Goal: Check status: Check status

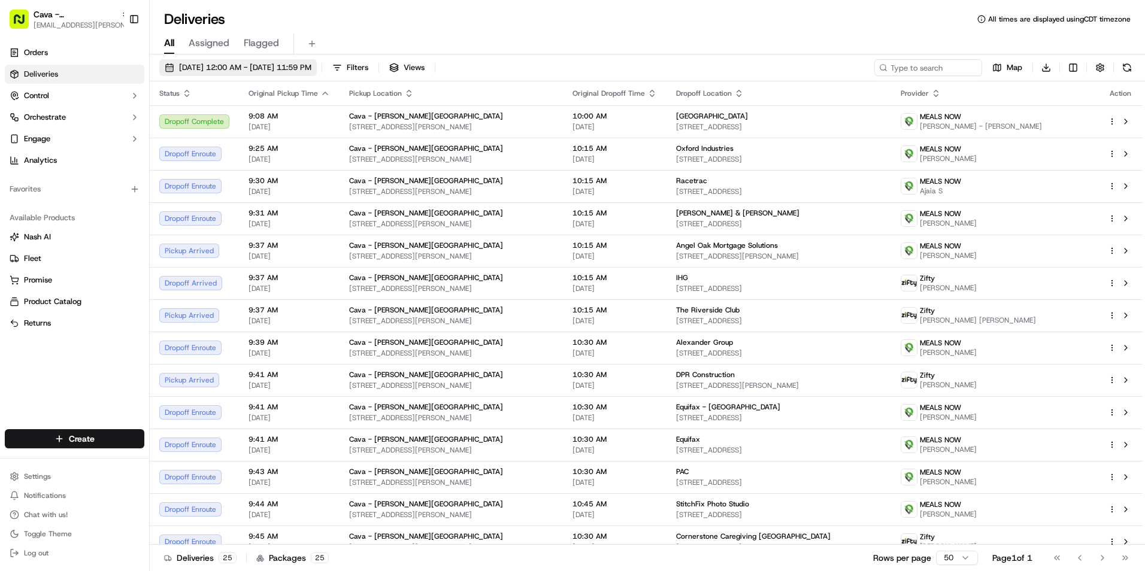
click at [212, 66] on span "09/18/2025 12:00 AM - 09/18/2025 11:59 PM" at bounding box center [245, 67] width 132 height 11
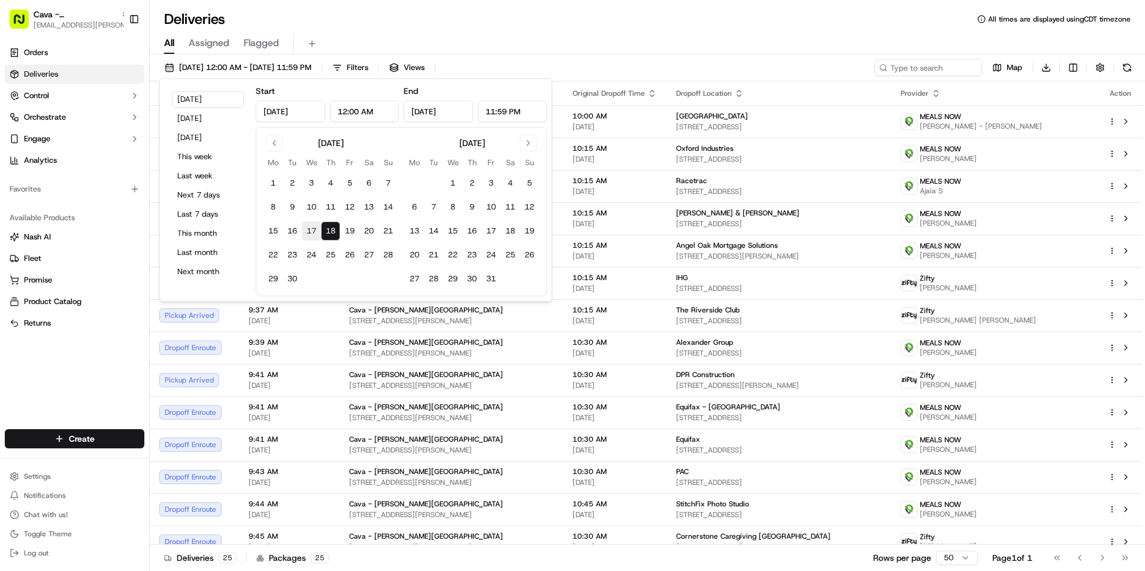
click at [315, 235] on button "17" at bounding box center [311, 231] width 19 height 19
type input "Sep 17, 2025"
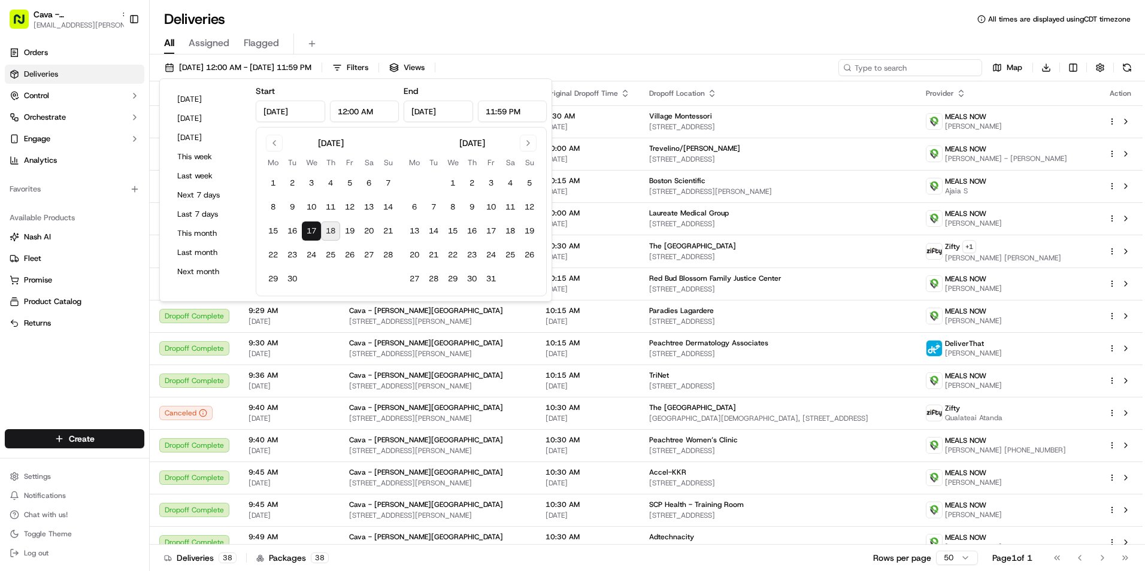
click at [940, 63] on input at bounding box center [910, 67] width 144 height 17
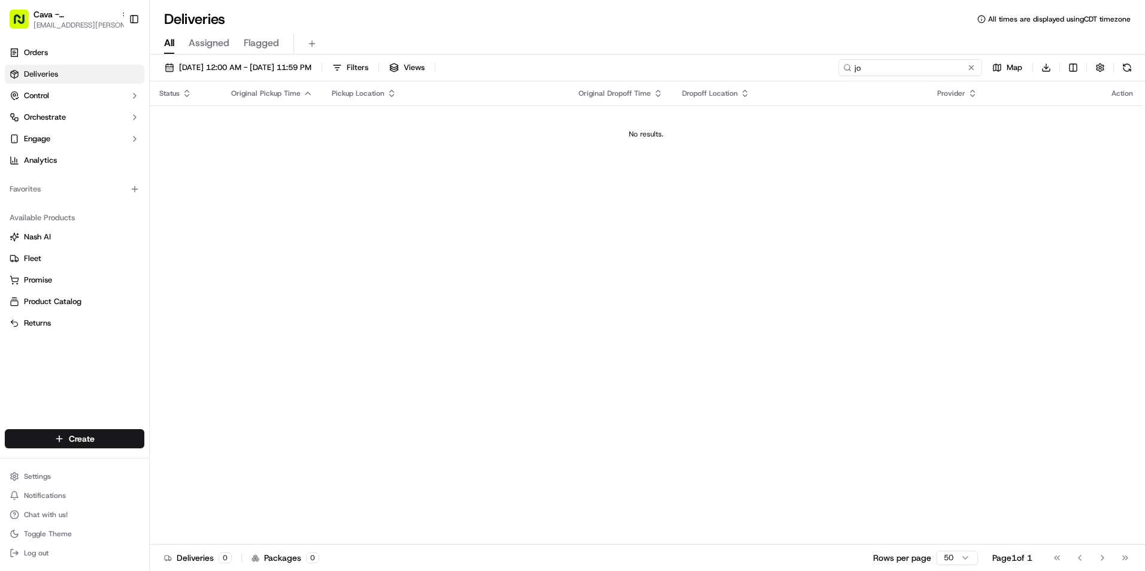
type input "j"
type input "b"
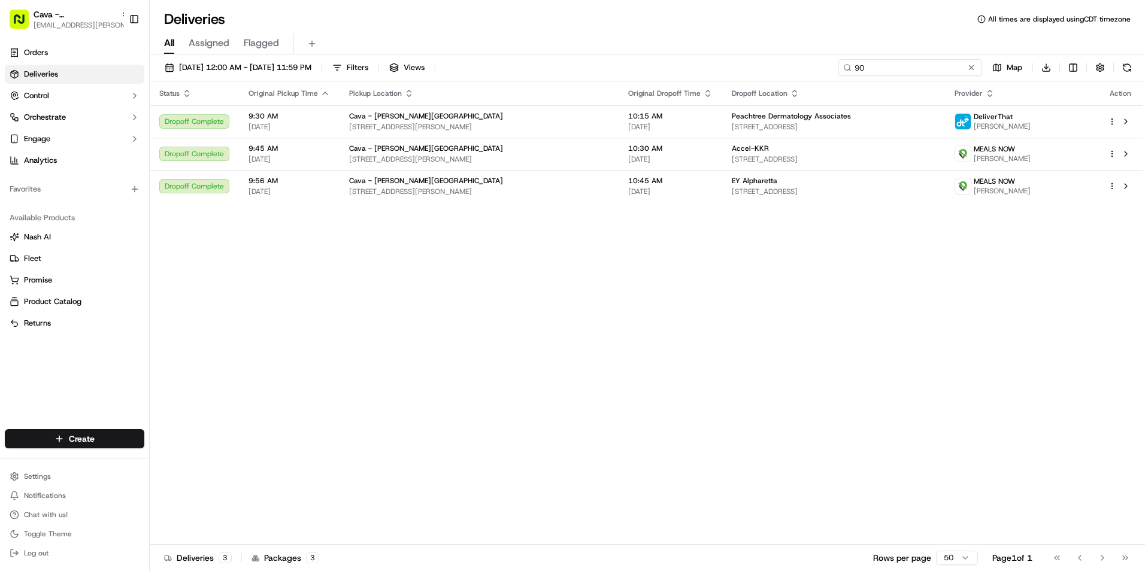
type input "9"
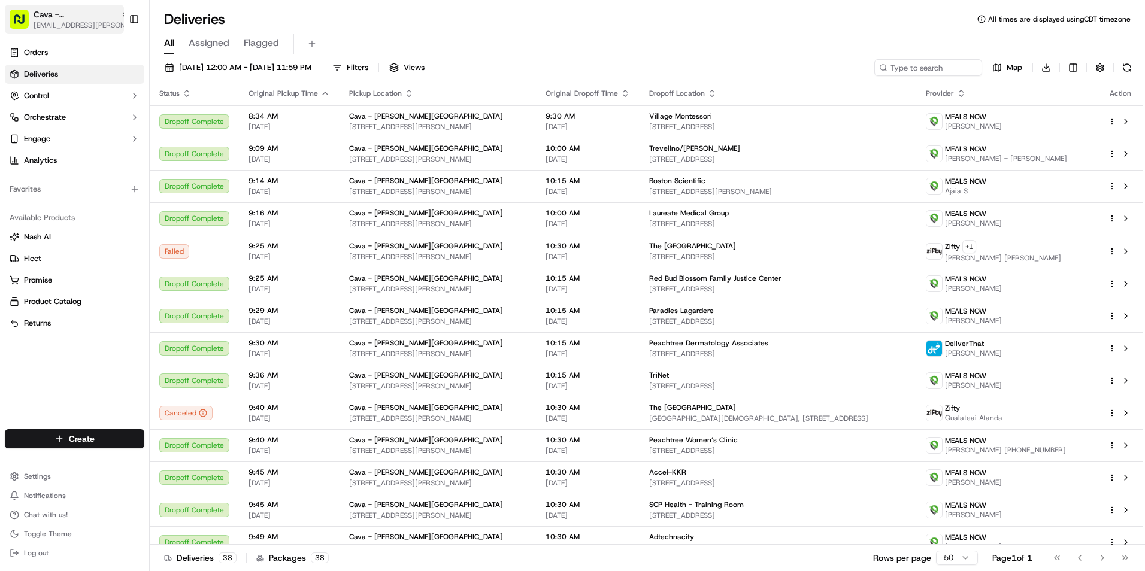
click at [65, 22] on span "[EMAIL_ADDRESS][PERSON_NAME][DOMAIN_NAME]" at bounding box center [82, 25] width 96 height 10
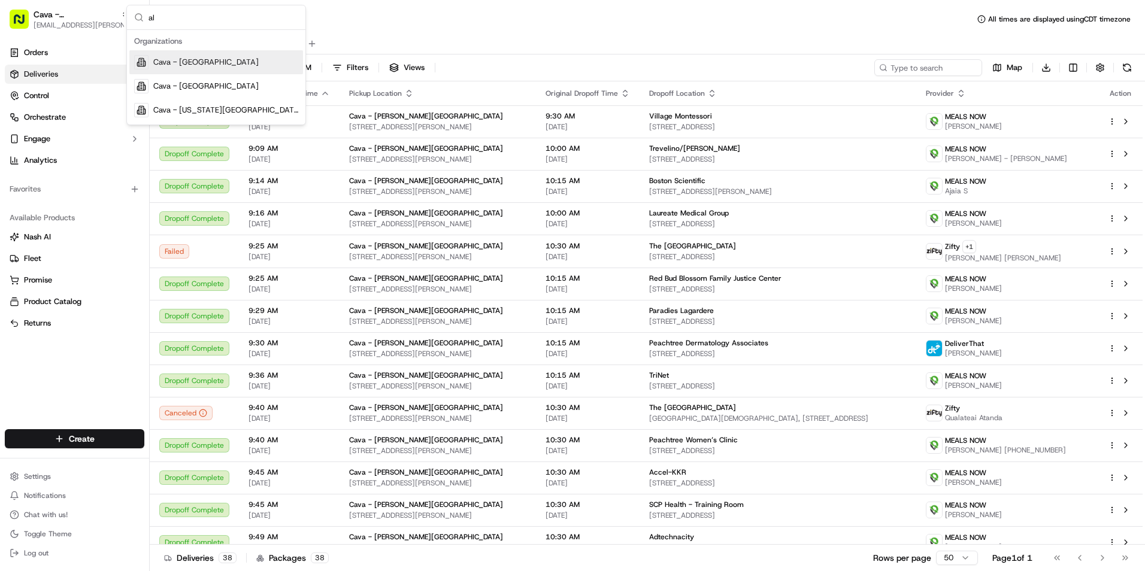
type input "al"
click at [228, 60] on div "Cava - [GEOGRAPHIC_DATA]" at bounding box center [216, 62] width 174 height 24
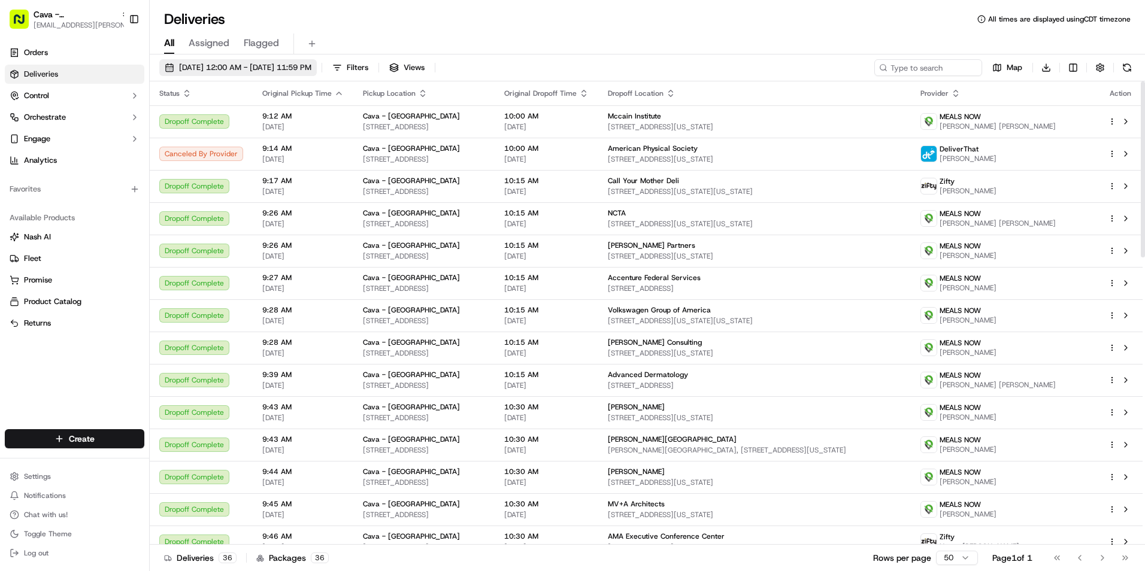
click at [306, 69] on span "09/17/2025 12:00 AM - 09/17/2025 11:59 PM" at bounding box center [245, 67] width 132 height 11
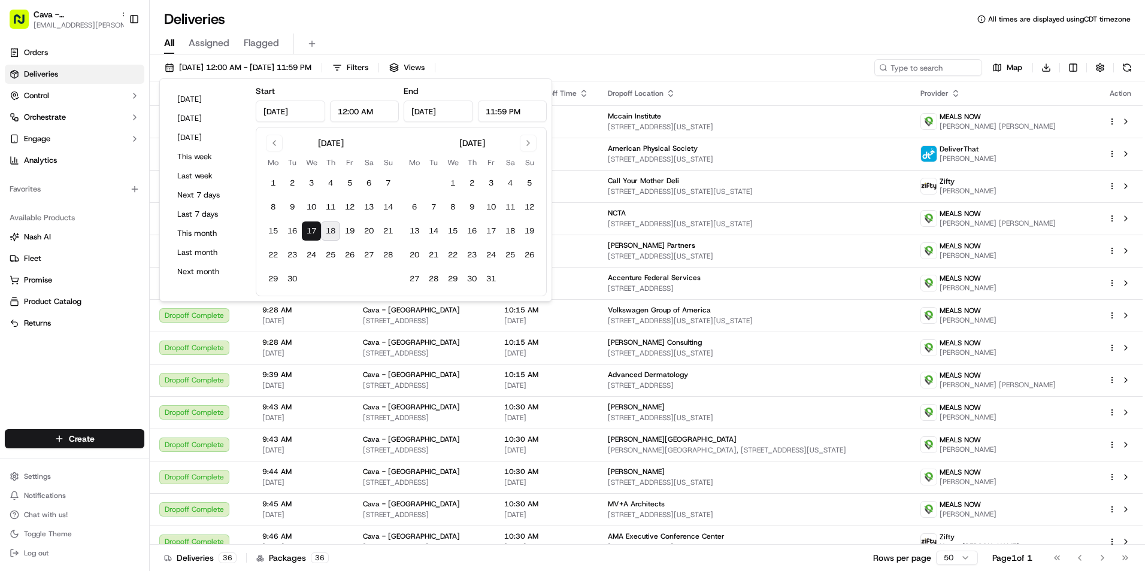
click at [330, 231] on button "18" at bounding box center [330, 231] width 19 height 19
type input "Sep 18, 2025"
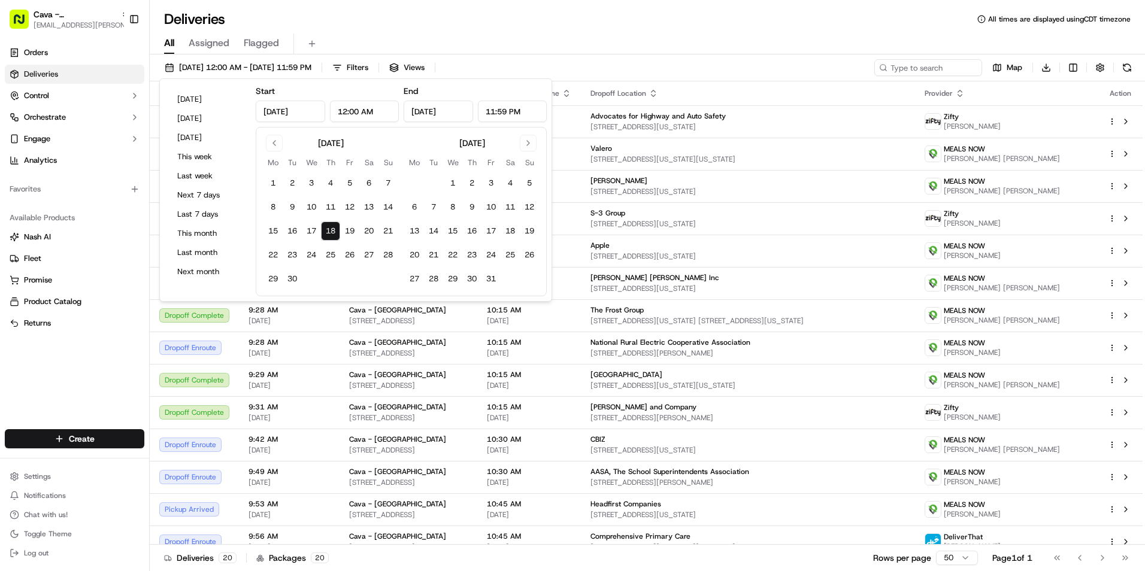
click at [595, 43] on div "All Assigned Flagged" at bounding box center [647, 44] width 995 height 21
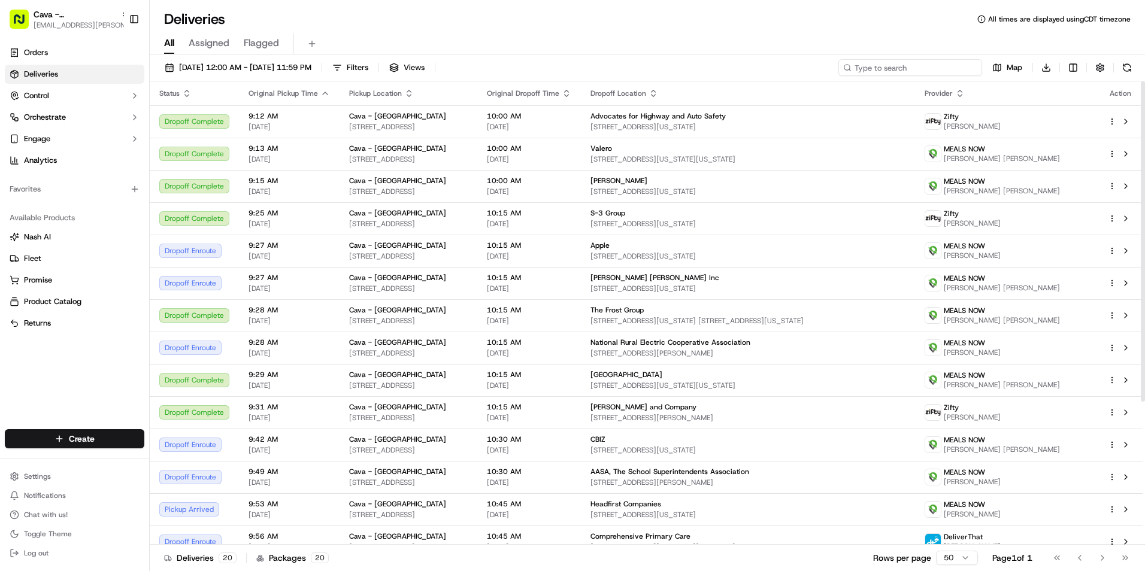
click at [923, 63] on input at bounding box center [910, 67] width 144 height 17
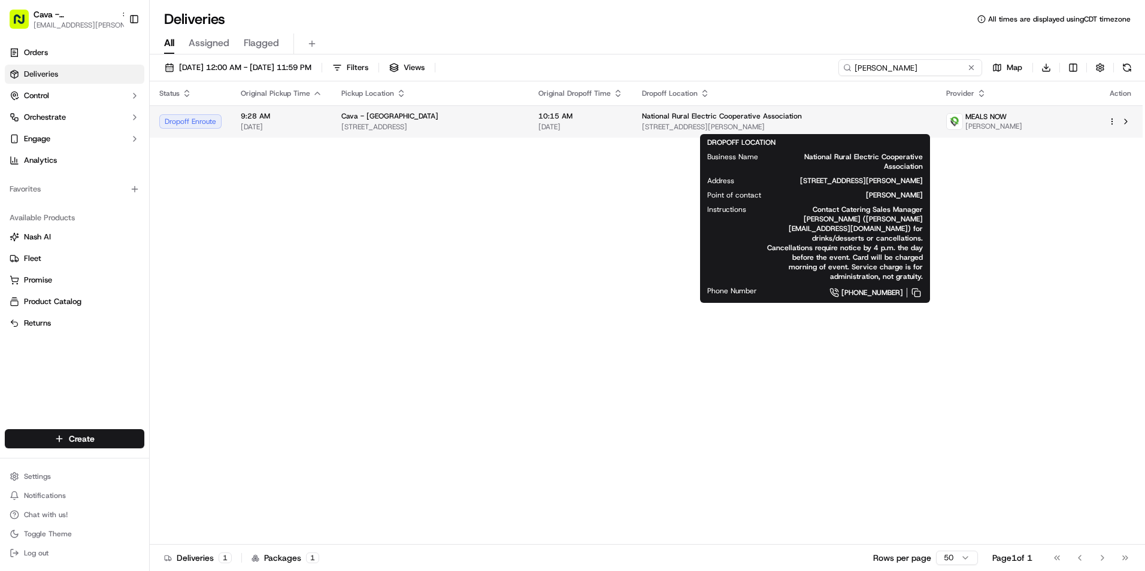
type input "esther"
click at [729, 128] on span "[STREET_ADDRESS][PERSON_NAME]" at bounding box center [784, 127] width 285 height 10
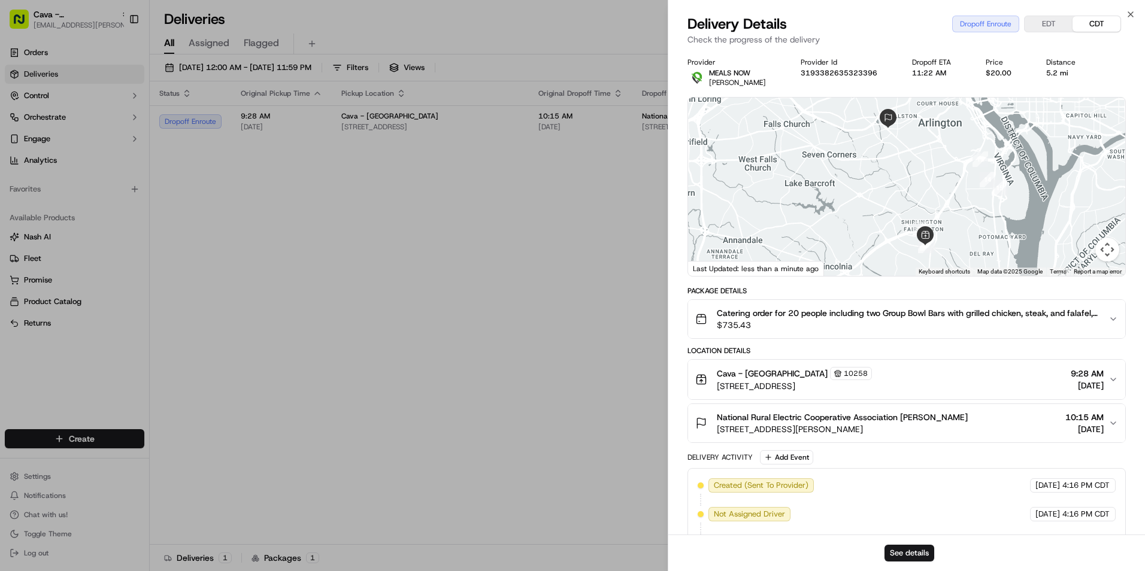
click at [1054, 17] on button "EDT" at bounding box center [1048, 24] width 48 height 16
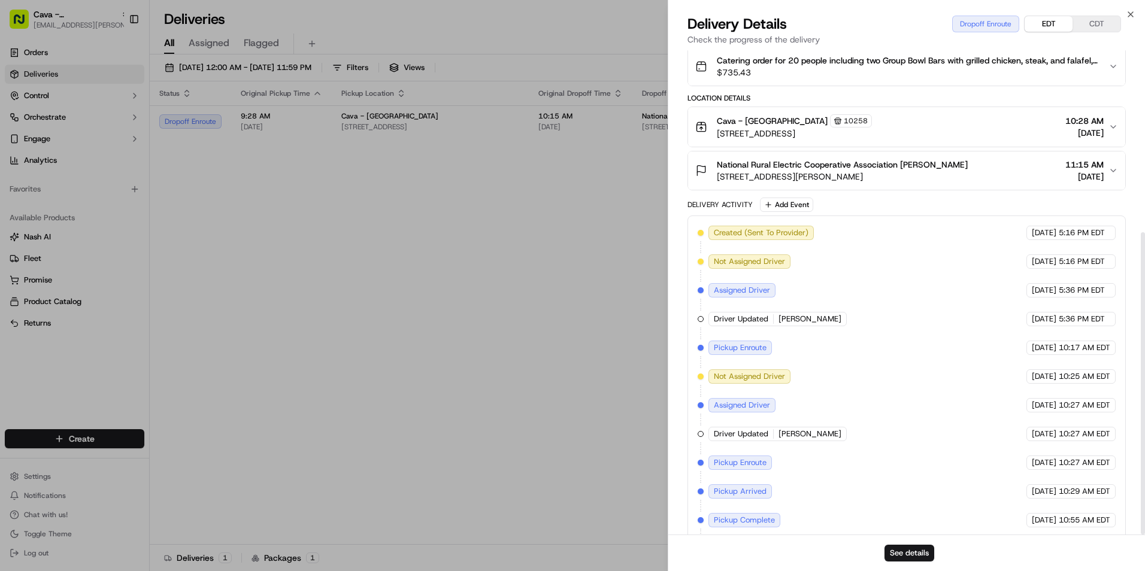
scroll to position [292, 0]
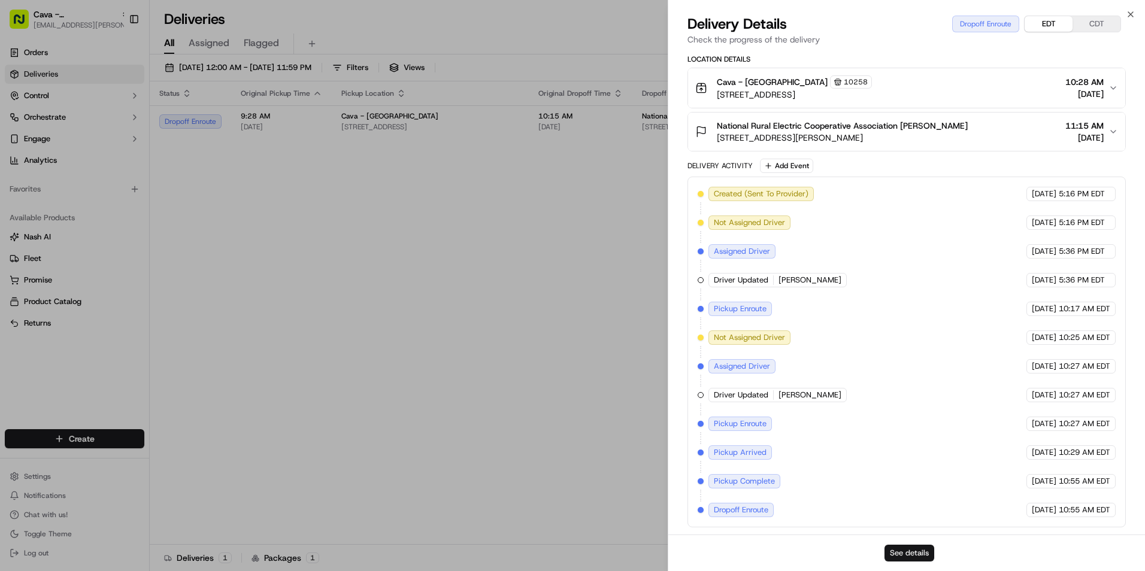
click at [907, 548] on button "See details" at bounding box center [909, 553] width 50 height 17
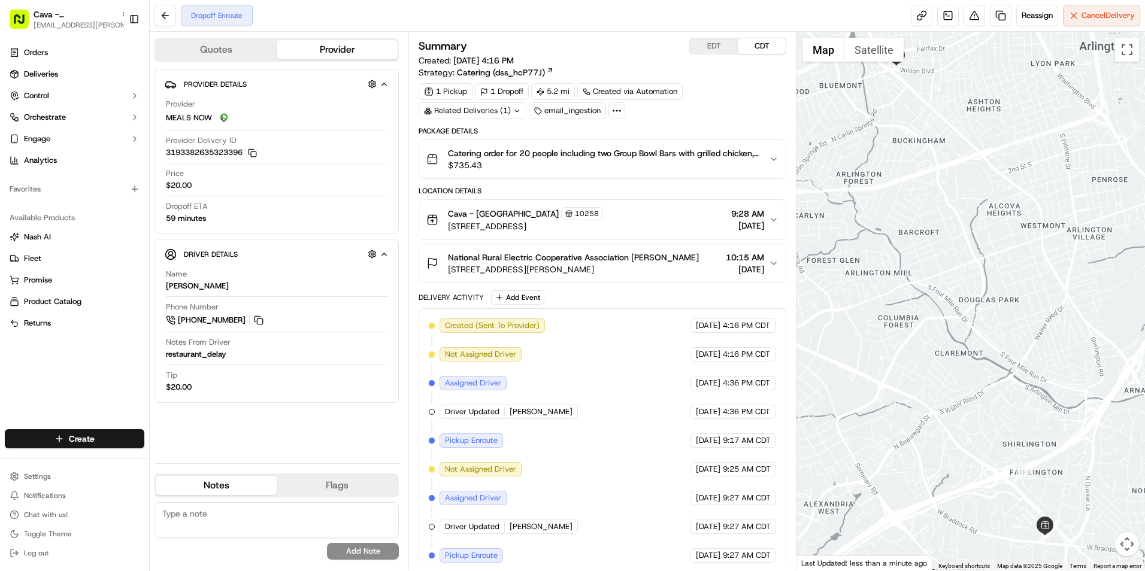
click at [716, 44] on button "EDT" at bounding box center [714, 46] width 48 height 16
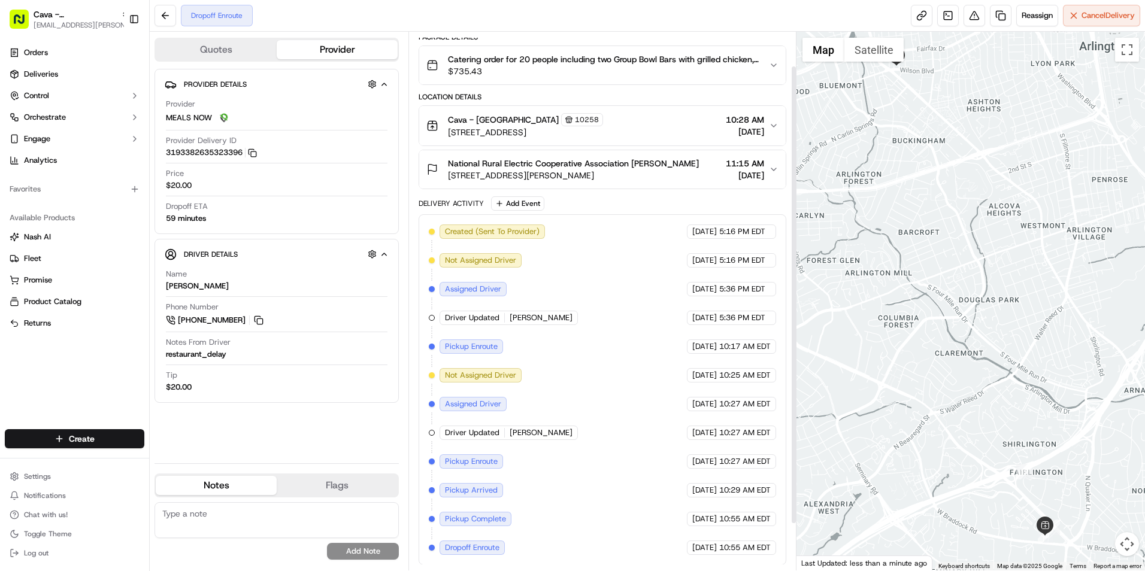
scroll to position [95, 0]
click at [684, 156] on button "National Rural Electric Cooperative Association [PERSON_NAME] [STREET_ADDRESS][…" at bounding box center [602, 169] width 366 height 38
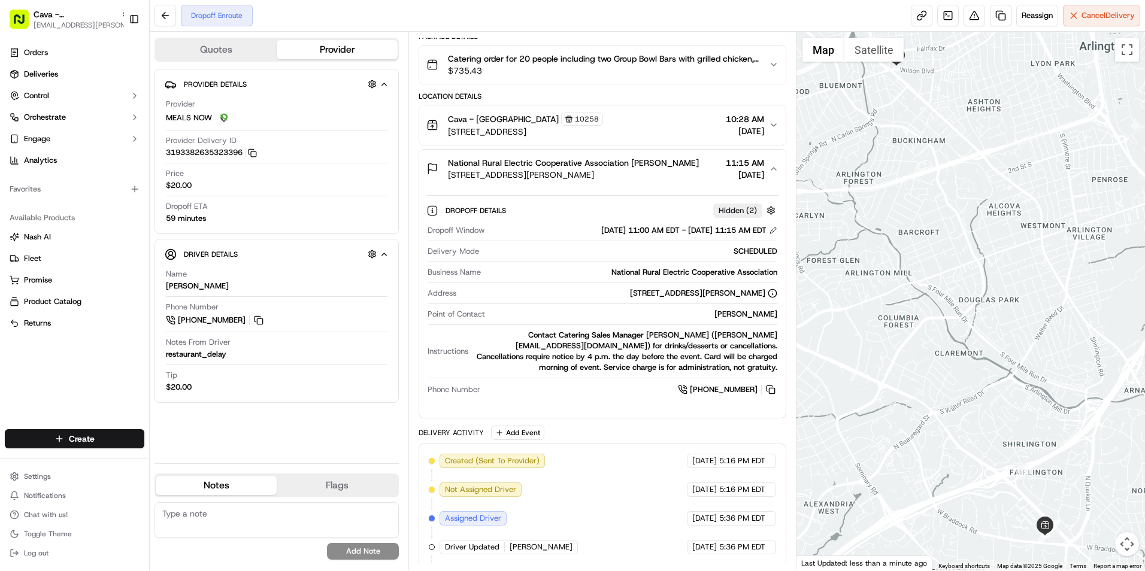
click at [687, 162] on div "National Rural Electric Cooperative Association [PERSON_NAME] [STREET_ADDRESS][…" at bounding box center [597, 169] width 342 height 24
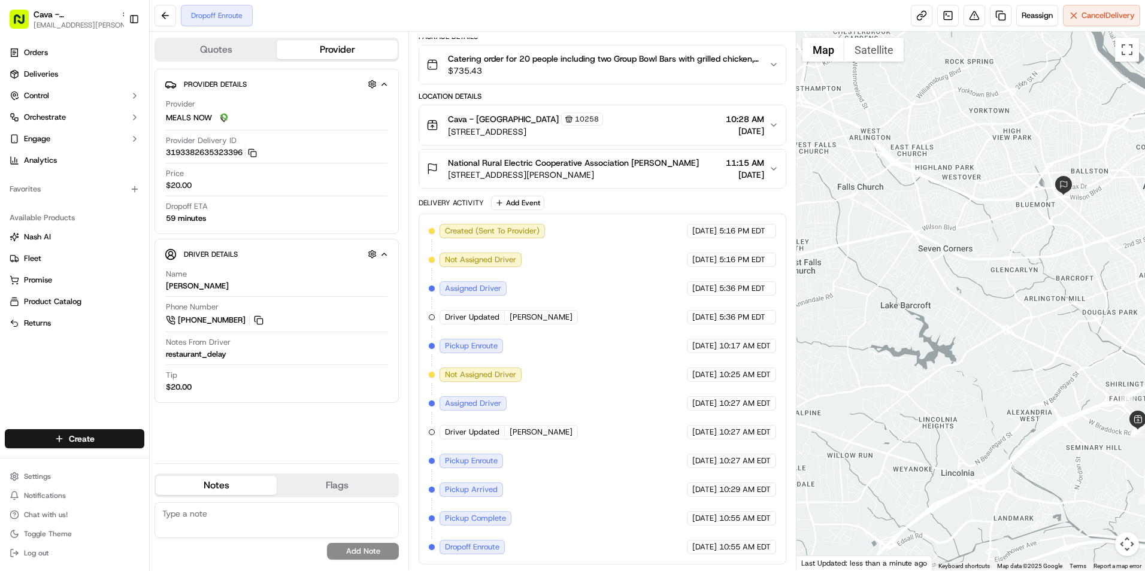
drag, startPoint x: 1102, startPoint y: 383, endPoint x: 935, endPoint y: 343, distance: 171.2
click at [935, 343] on div at bounding box center [970, 301] width 348 height 539
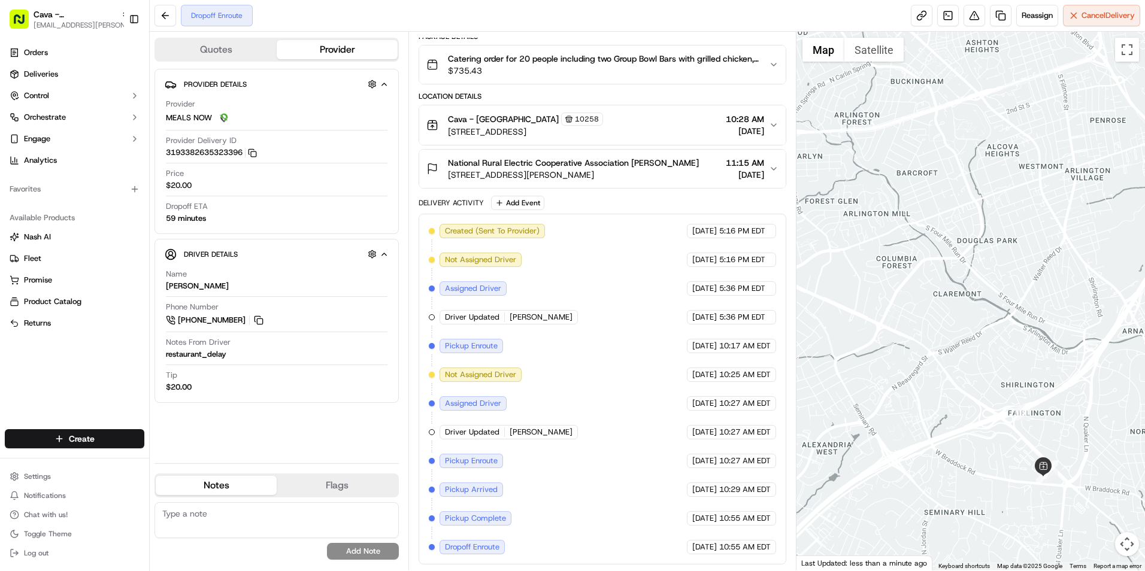
drag, startPoint x: 1003, startPoint y: 347, endPoint x: 883, endPoint y: 278, distance: 138.9
click at [883, 278] on div at bounding box center [970, 301] width 348 height 539
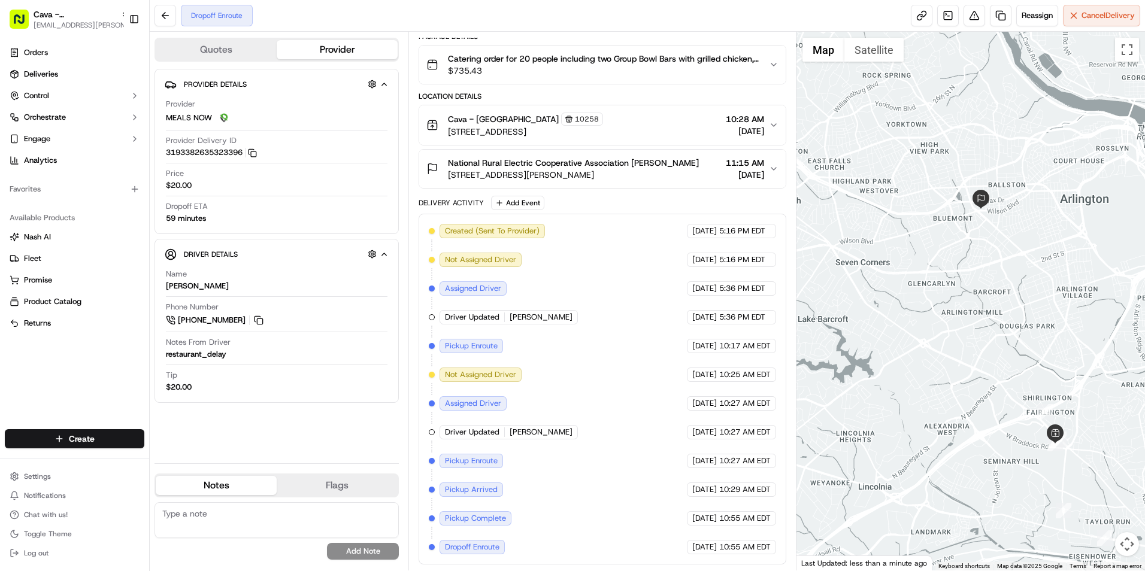
drag, startPoint x: 1049, startPoint y: 298, endPoint x: 711, endPoint y: 381, distance: 347.8
click at [849, 365] on div at bounding box center [970, 301] width 348 height 539
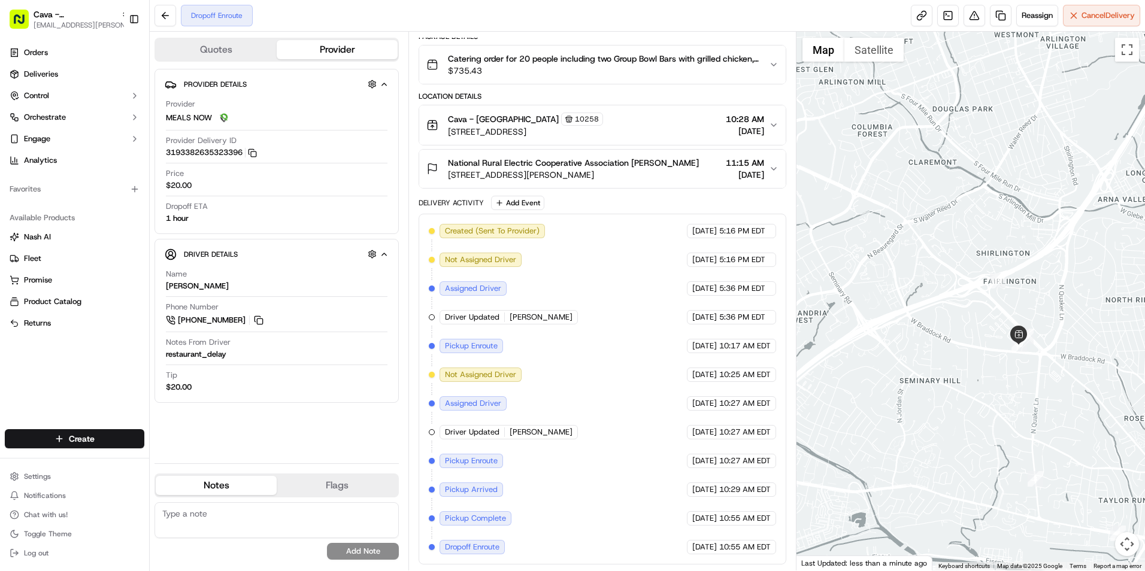
drag, startPoint x: 1050, startPoint y: 386, endPoint x: 868, endPoint y: 385, distance: 181.4
click at [868, 385] on div at bounding box center [970, 301] width 348 height 539
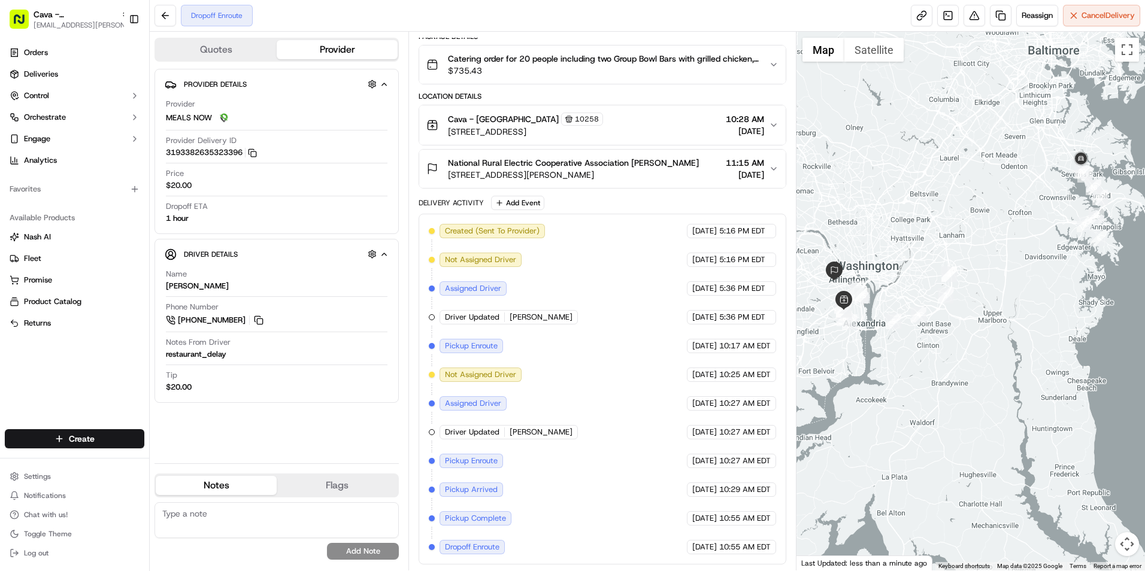
drag, startPoint x: 960, startPoint y: 297, endPoint x: 1011, endPoint y: 316, distance: 54.4
click at [1011, 316] on div at bounding box center [970, 301] width 348 height 539
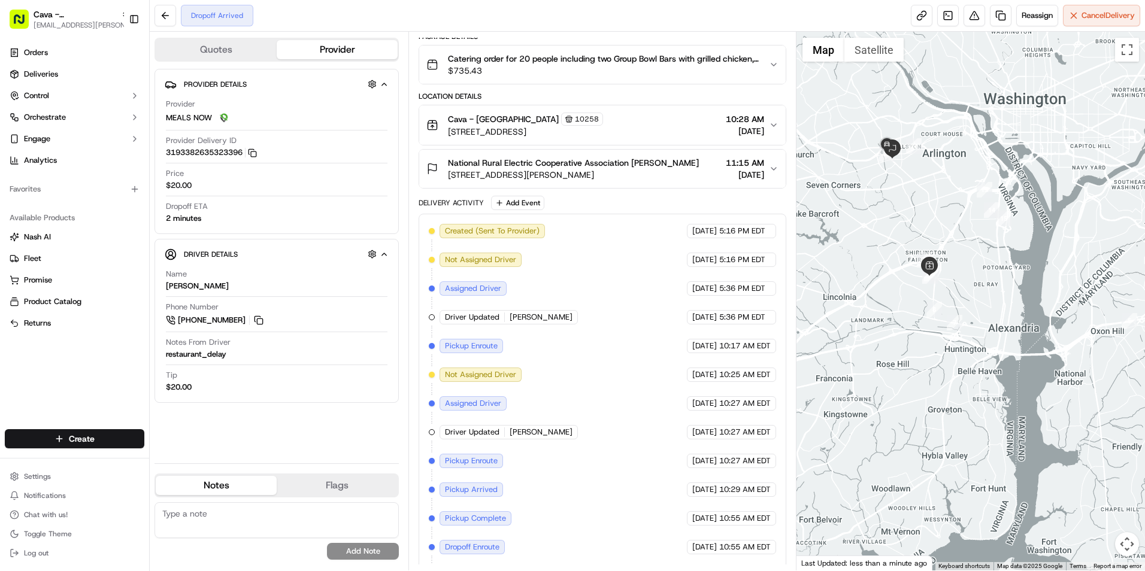
scroll to position [123, 0]
